Goal: Find specific page/section: Find specific page/section

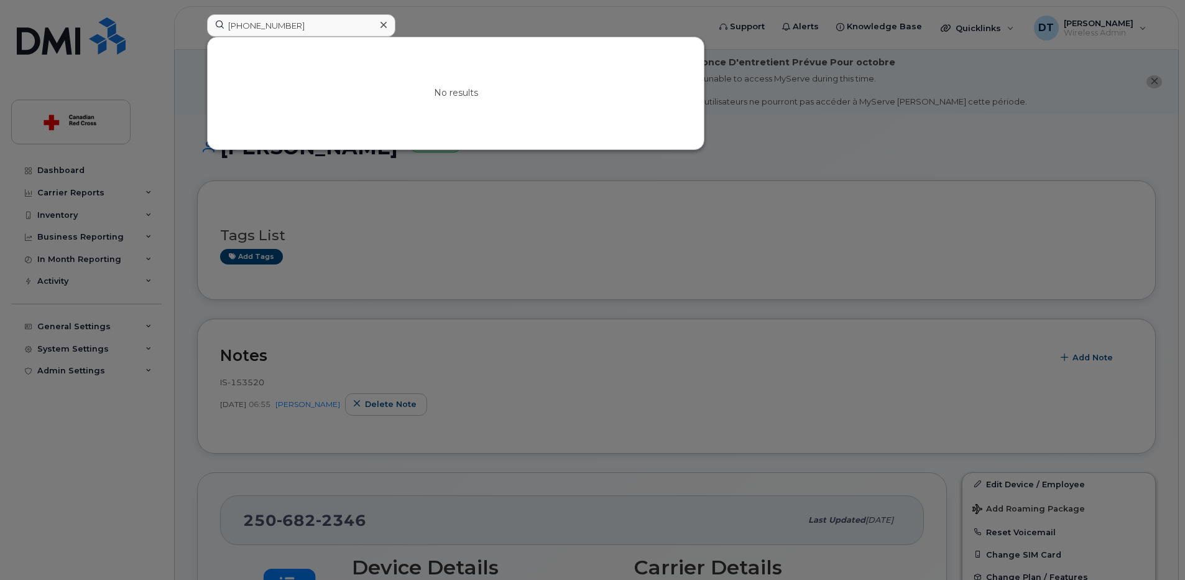
drag, startPoint x: 0, startPoint y: 0, endPoint x: 159, endPoint y: 28, distance: 161.7
click at [197, 28] on div "414-348-7329 No results" at bounding box center [454, 27] width 514 height 27
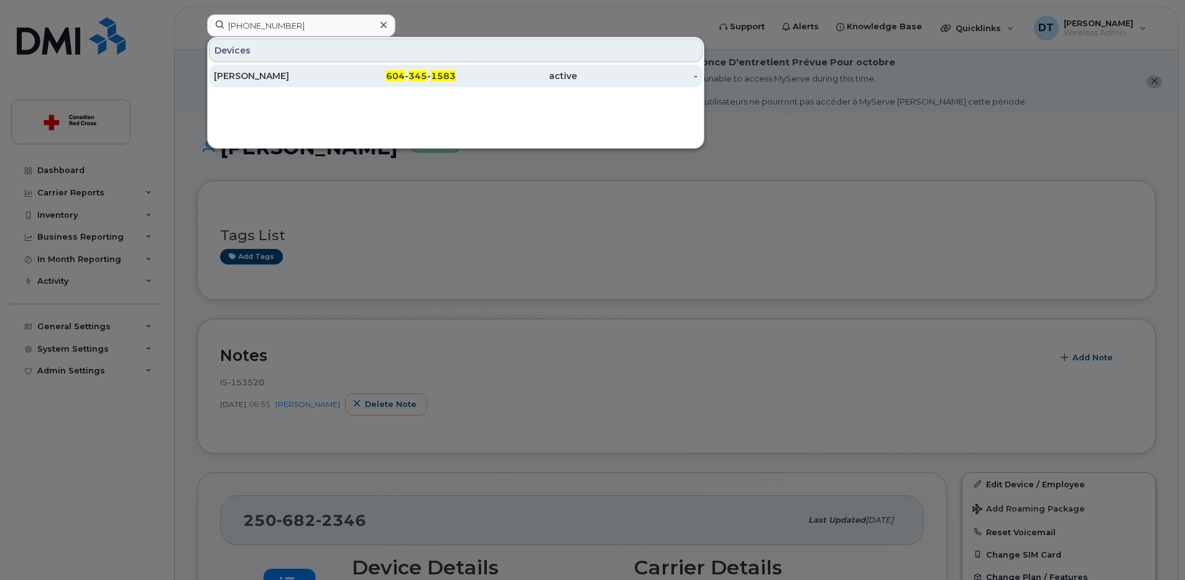
type input "604 345 1583"
click at [316, 78] on div "[PERSON_NAME]" at bounding box center [274, 76] width 121 height 12
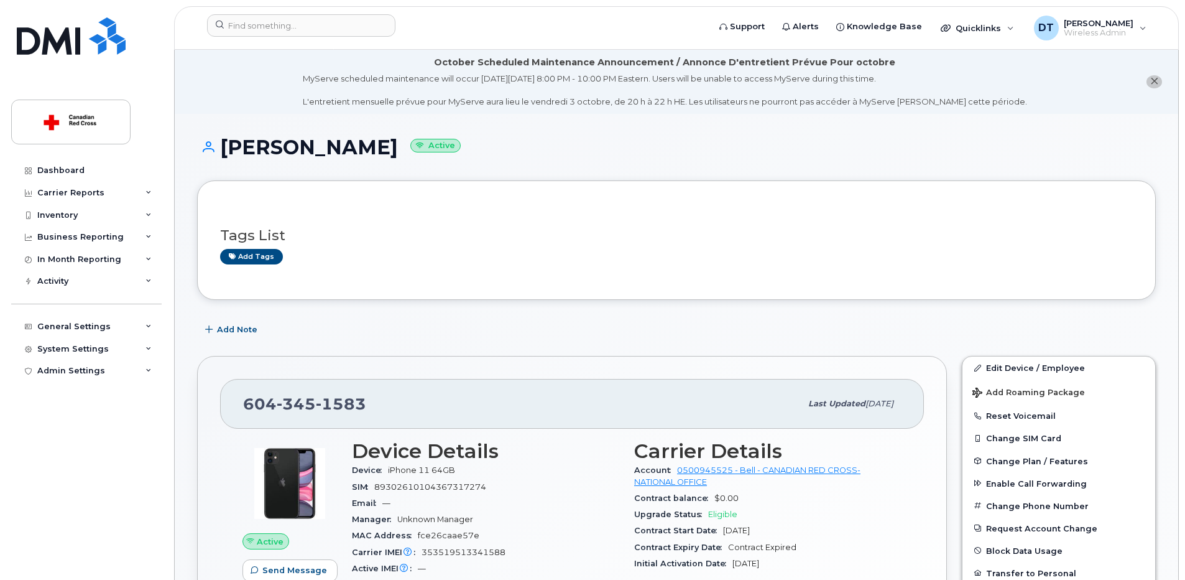
drag, startPoint x: 221, startPoint y: 150, endPoint x: 376, endPoint y: 151, distance: 154.9
click at [376, 151] on h1 "[PERSON_NAME] Active" at bounding box center [676, 147] width 959 height 22
copy h1 "[PERSON_NAME]"
